Goal: Find specific page/section: Find specific page/section

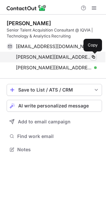
scroll to position [145, 106]
click at [92, 57] on span at bounding box center [93, 56] width 5 height 5
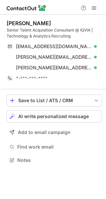
scroll to position [155, 106]
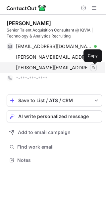
click at [92, 68] on span at bounding box center [93, 67] width 5 height 5
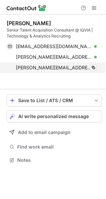
scroll to position [145, 106]
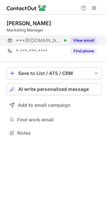
scroll to position [128, 106]
